Goal: Task Accomplishment & Management: Use online tool/utility

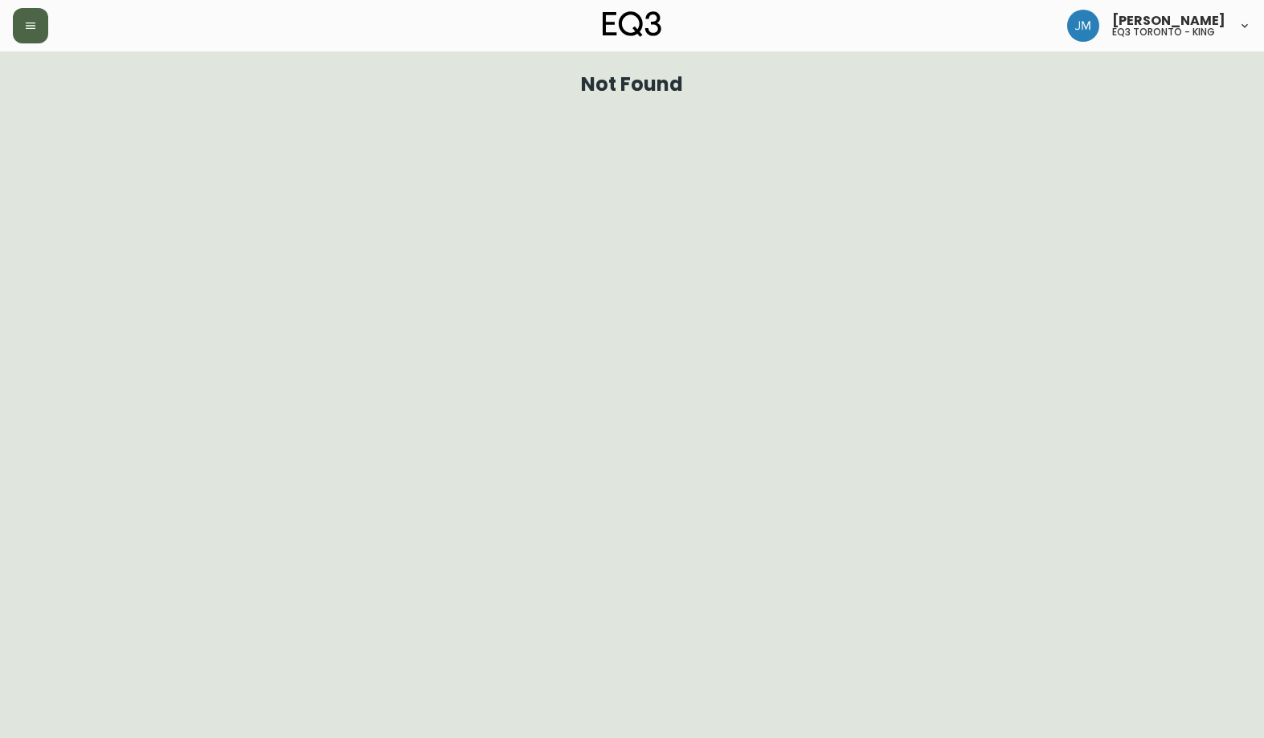
click at [33, 31] on icon "button" at bounding box center [30, 25] width 13 height 13
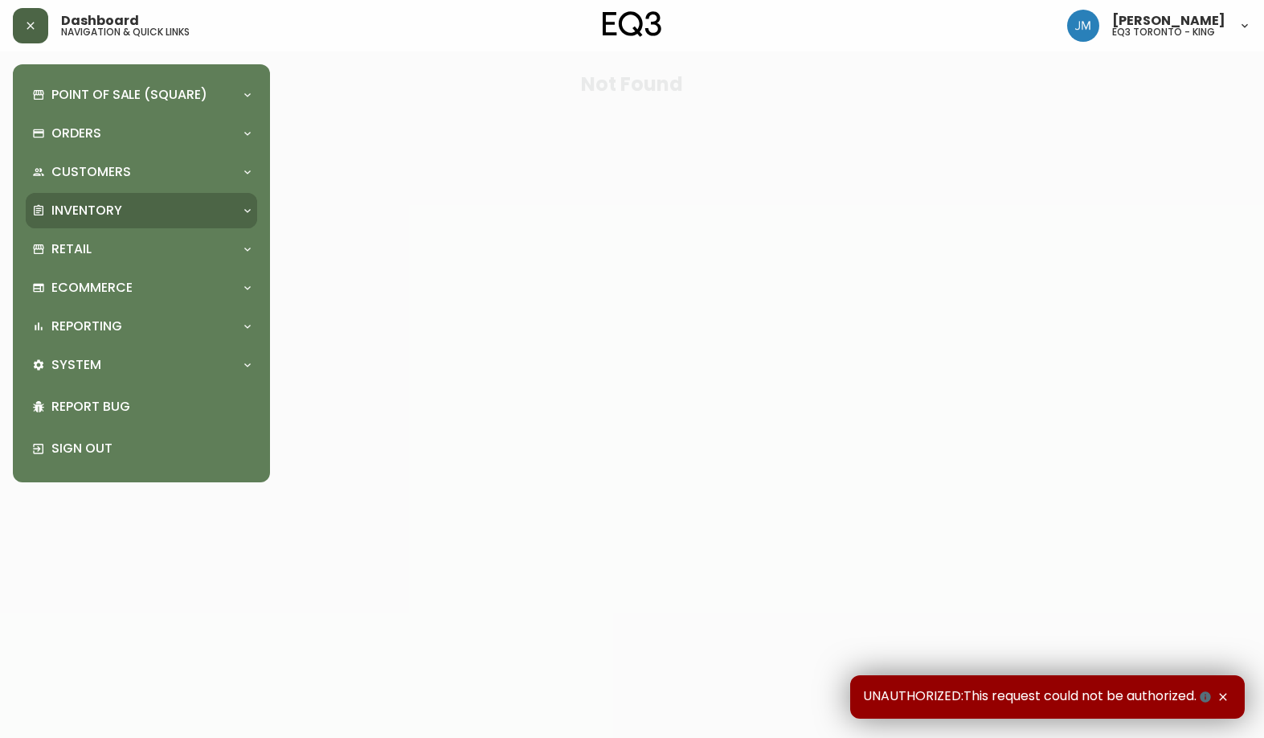
click at [103, 202] on p "Inventory" at bounding box center [86, 211] width 71 height 18
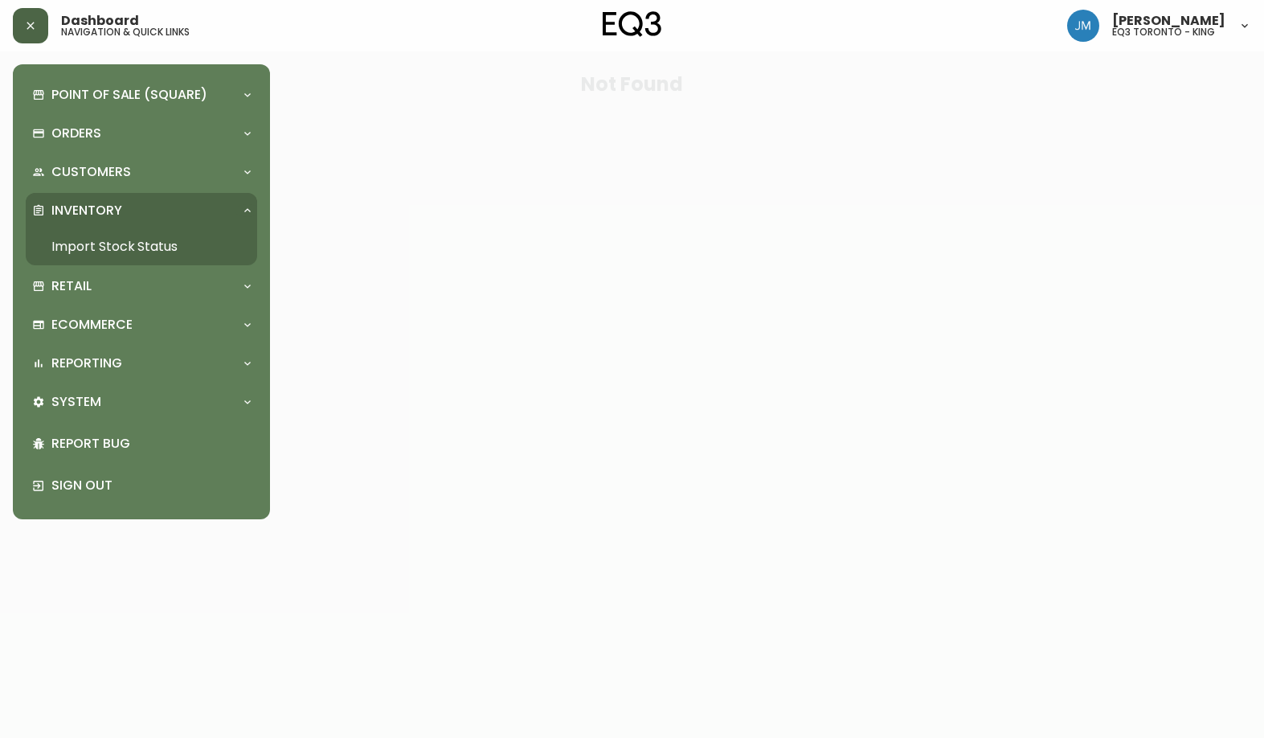
click at [129, 245] on link "Import Stock Status" at bounding box center [141, 246] width 231 height 37
